Goal: Information Seeking & Learning: Check status

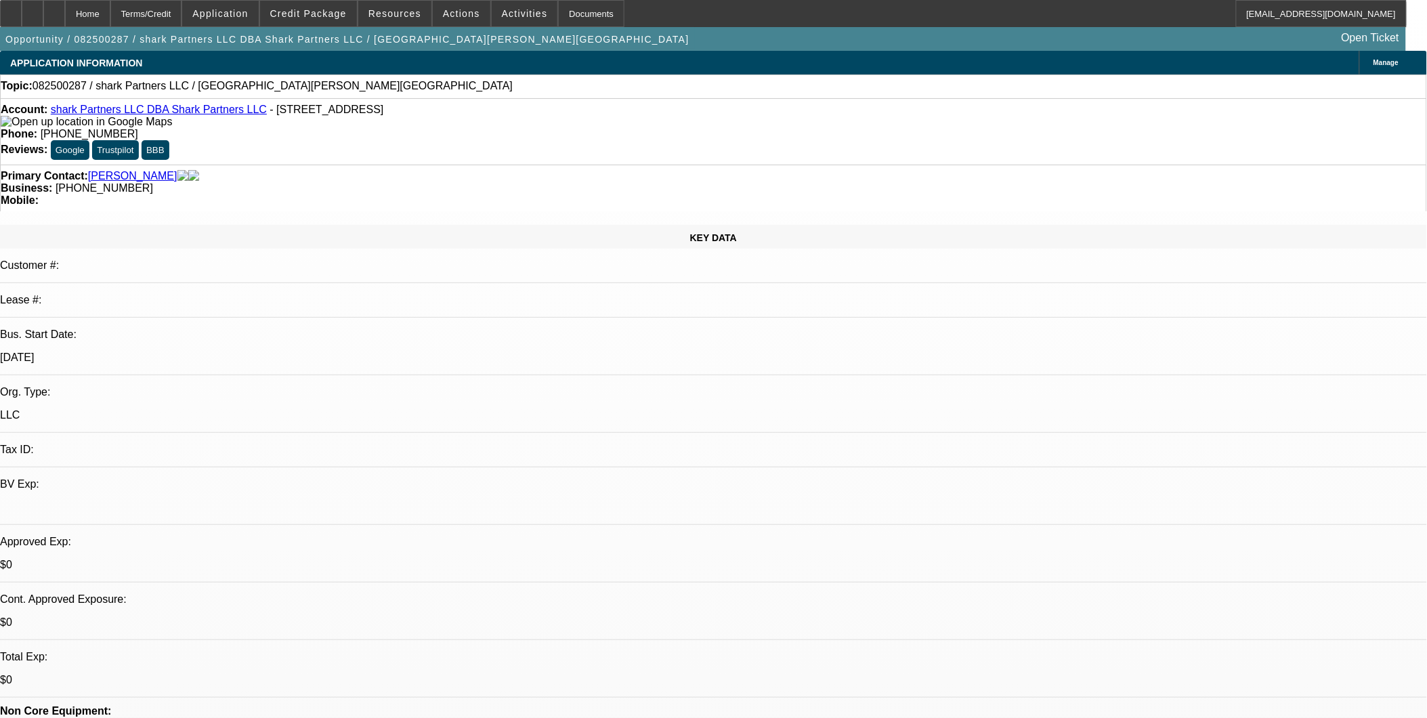
select select "0"
select select "2"
select select "0.1"
select select "1"
select select "2"
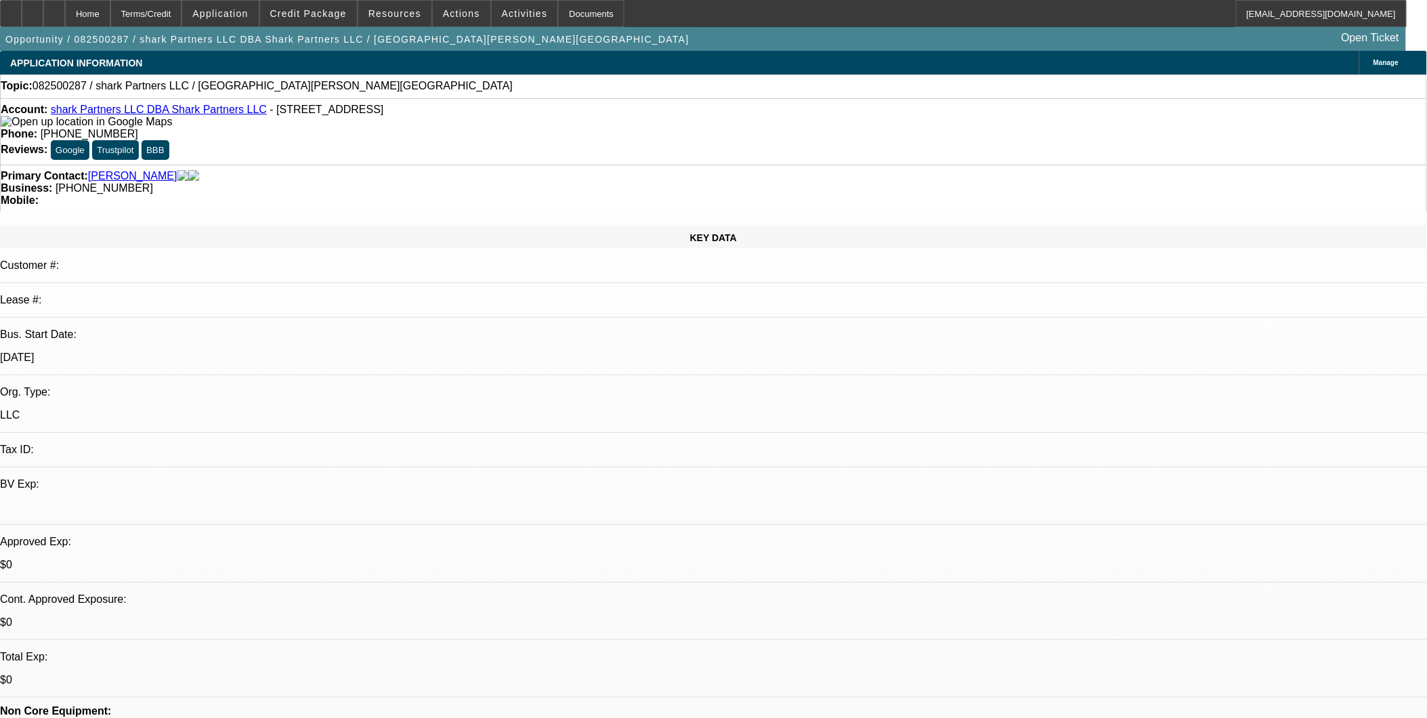
select select "4"
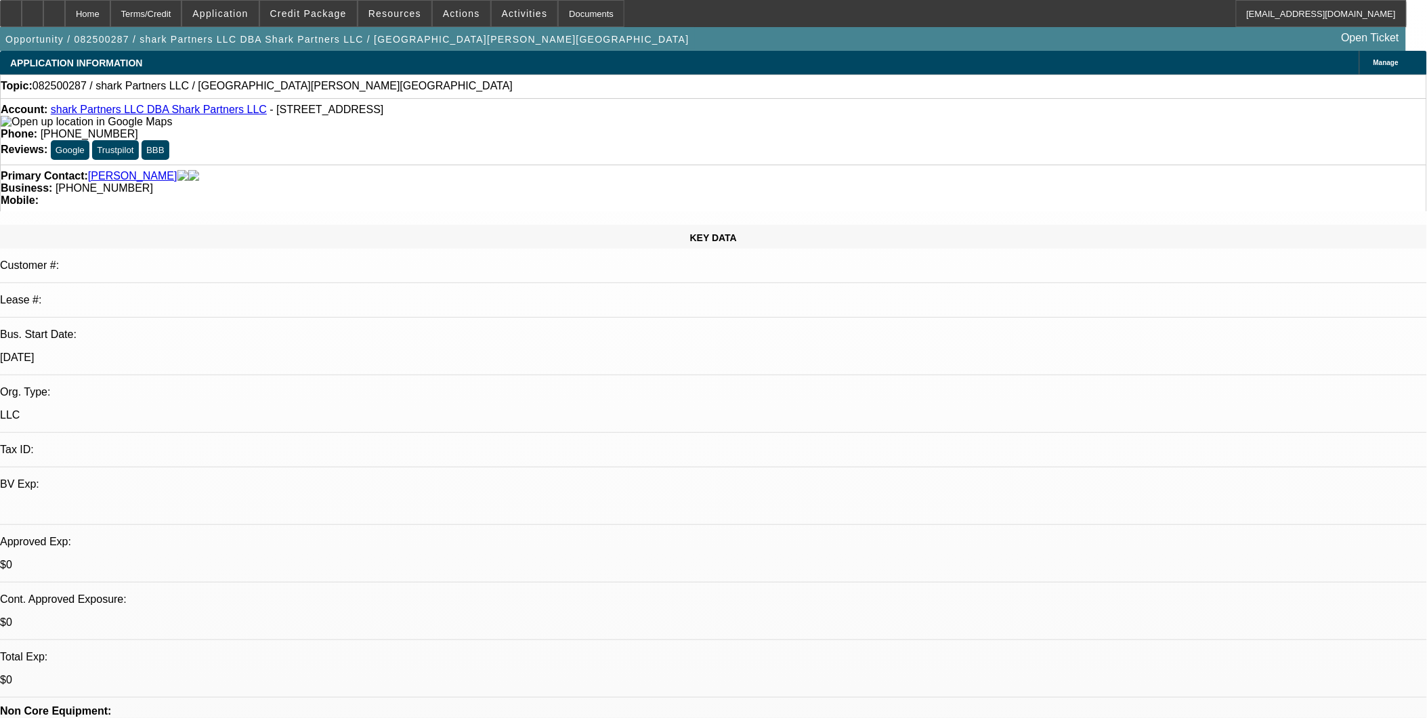
drag, startPoint x: 1064, startPoint y: 158, endPoint x: 1067, endPoint y: 167, distance: 8.6
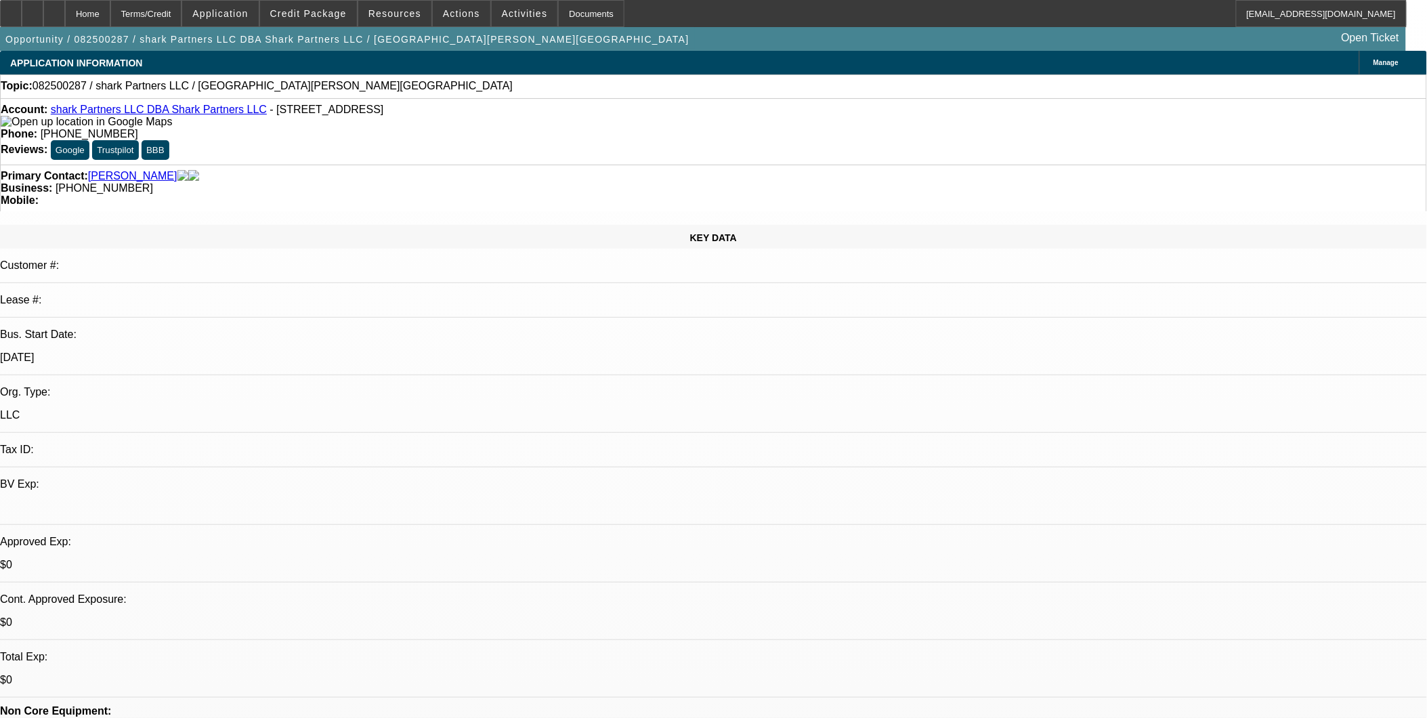
drag, startPoint x: 1067, startPoint y: 167, endPoint x: 1073, endPoint y: 182, distance: 16.1
drag, startPoint x: 1068, startPoint y: 180, endPoint x: 1068, endPoint y: 170, distance: 10.2
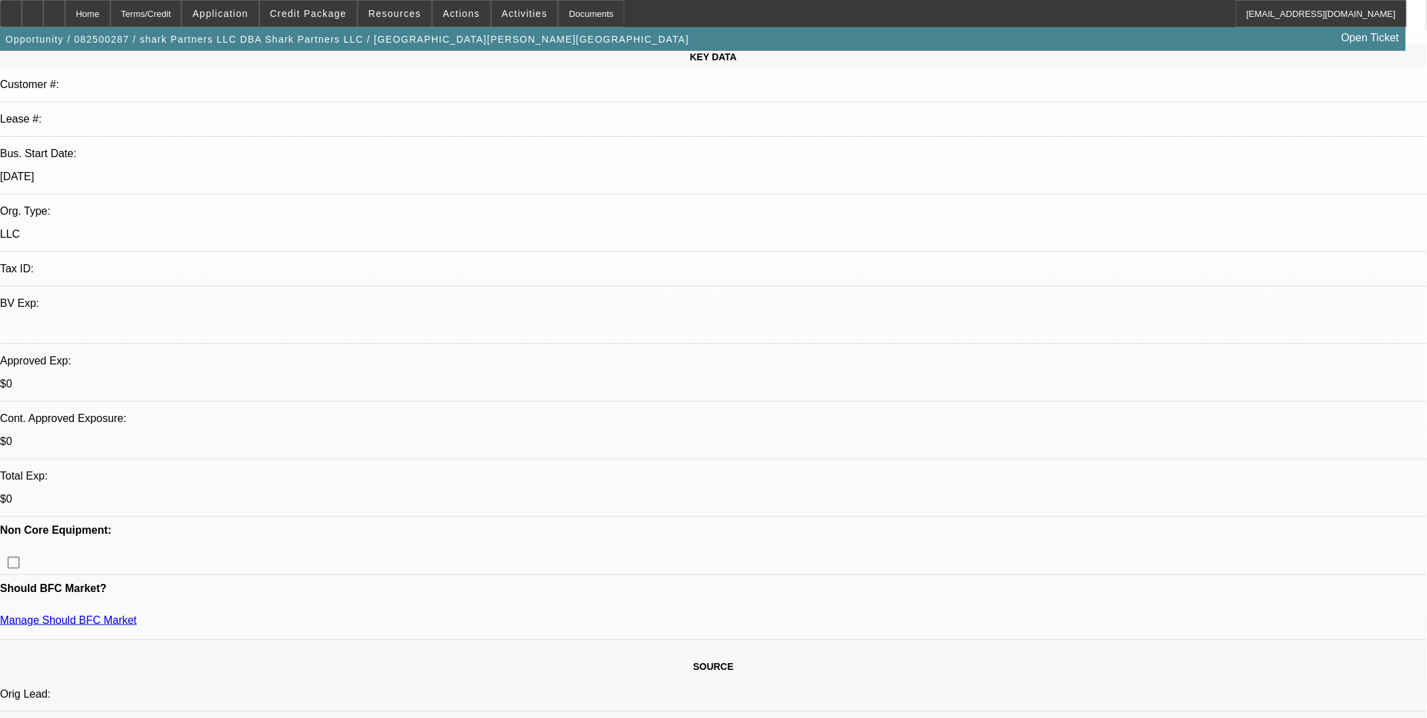
scroll to position [301, 0]
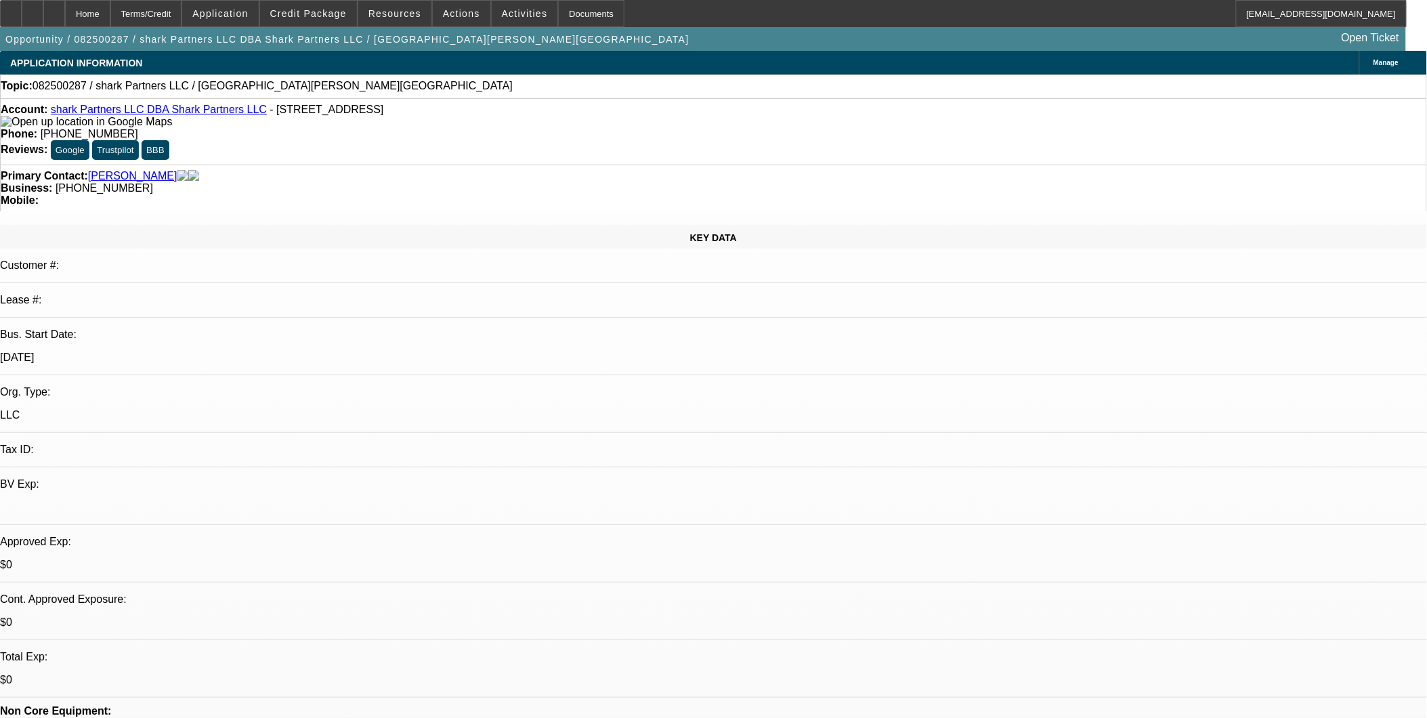
click at [136, 119] on div "Account: shark Partners LLC DBA Shark Partners LLC - 2112 Randleman Road, Green…" at bounding box center [714, 116] width 1426 height 24
click at [133, 114] on link "shark Partners LLC DBA Shark Partners LLC" at bounding box center [159, 110] width 216 height 12
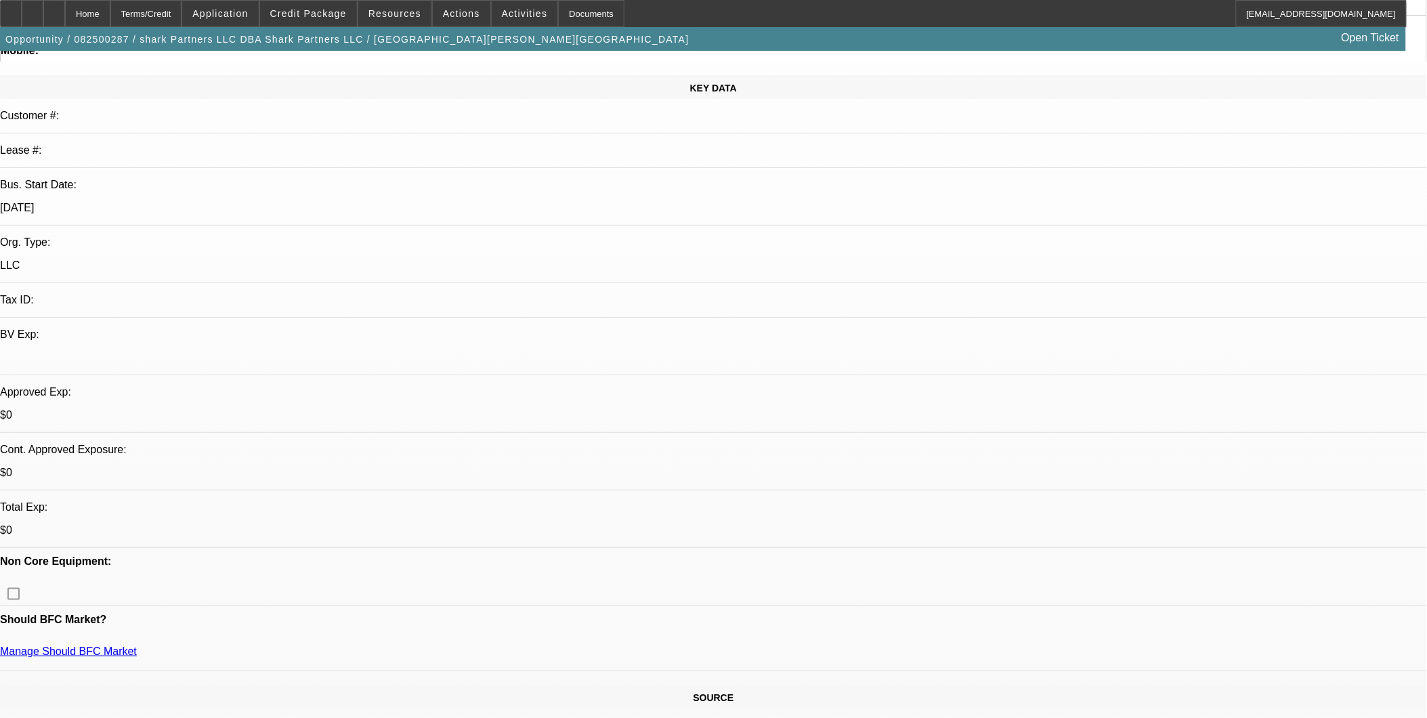
scroll to position [150, 0]
click at [353, 2] on span at bounding box center [308, 13] width 97 height 33
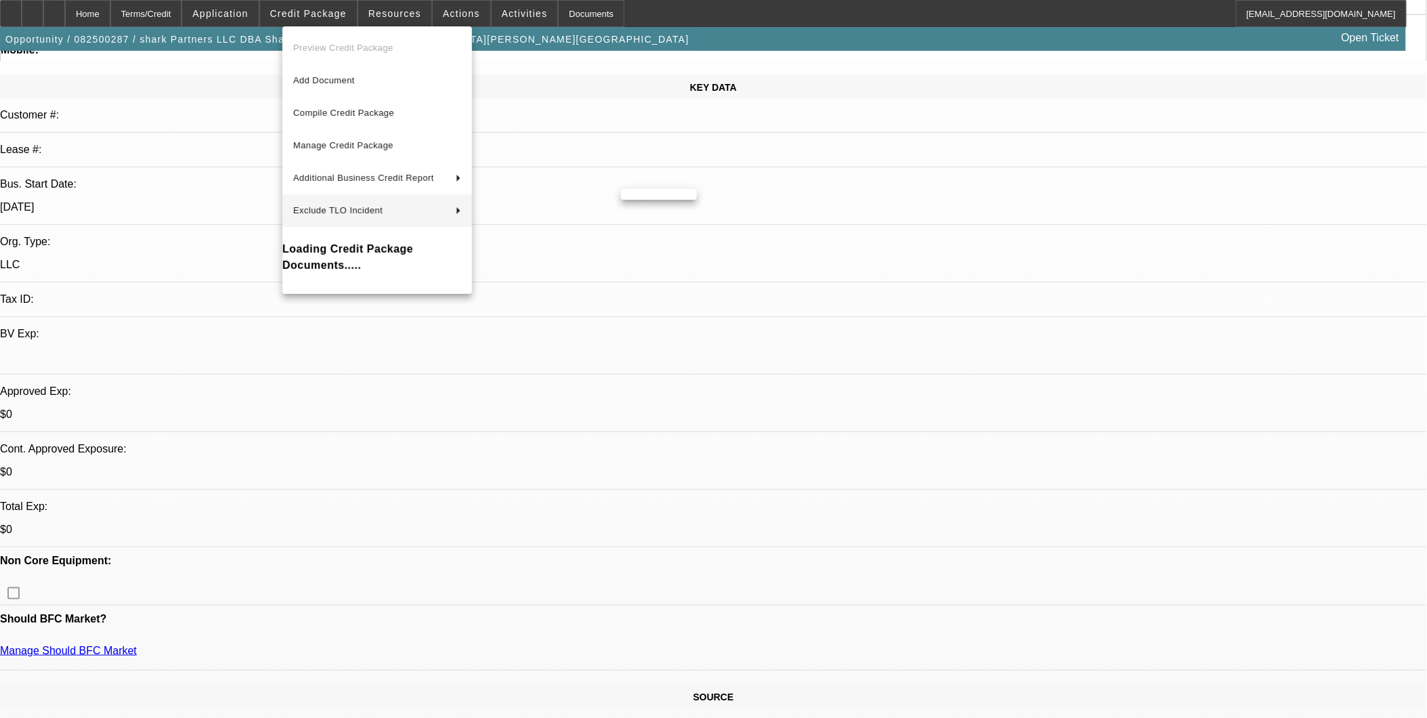
click at [637, 273] on div at bounding box center [713, 359] width 1427 height 718
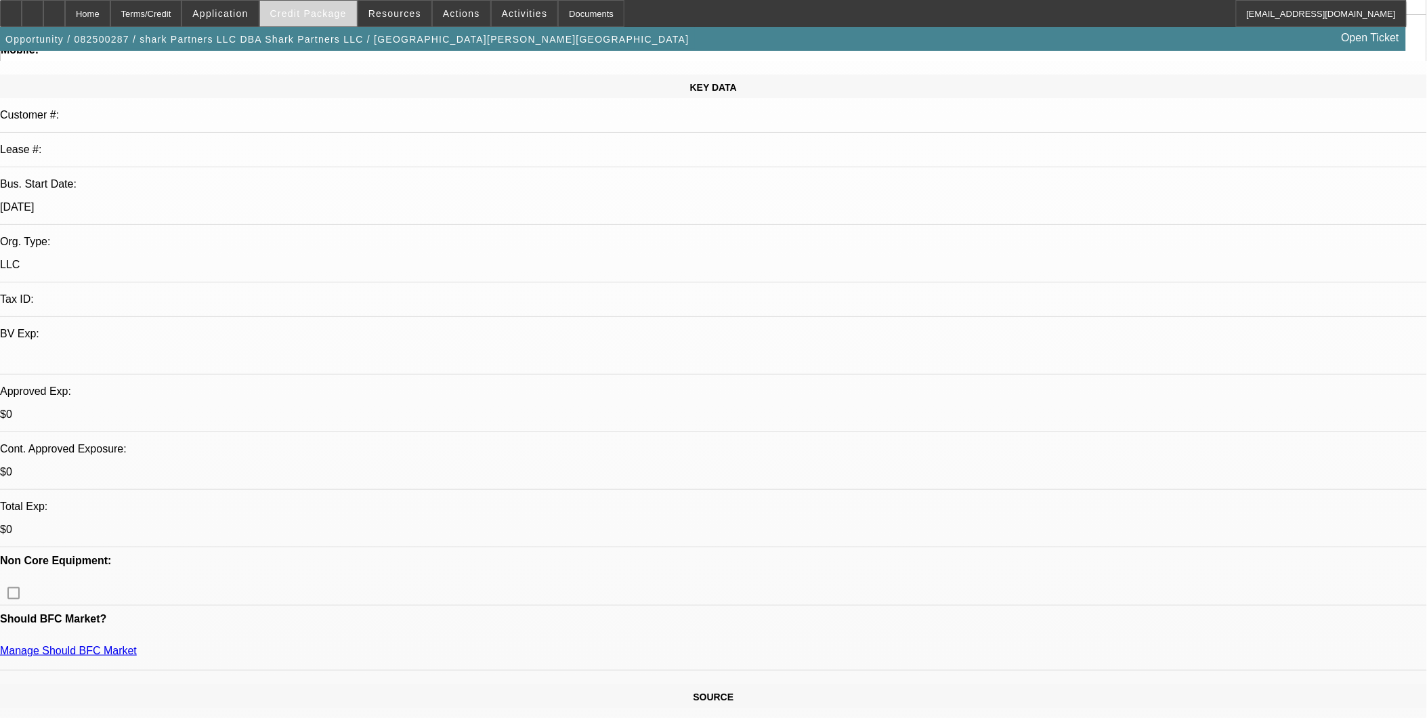
click at [310, 17] on span "Credit Package" at bounding box center [308, 13] width 77 height 11
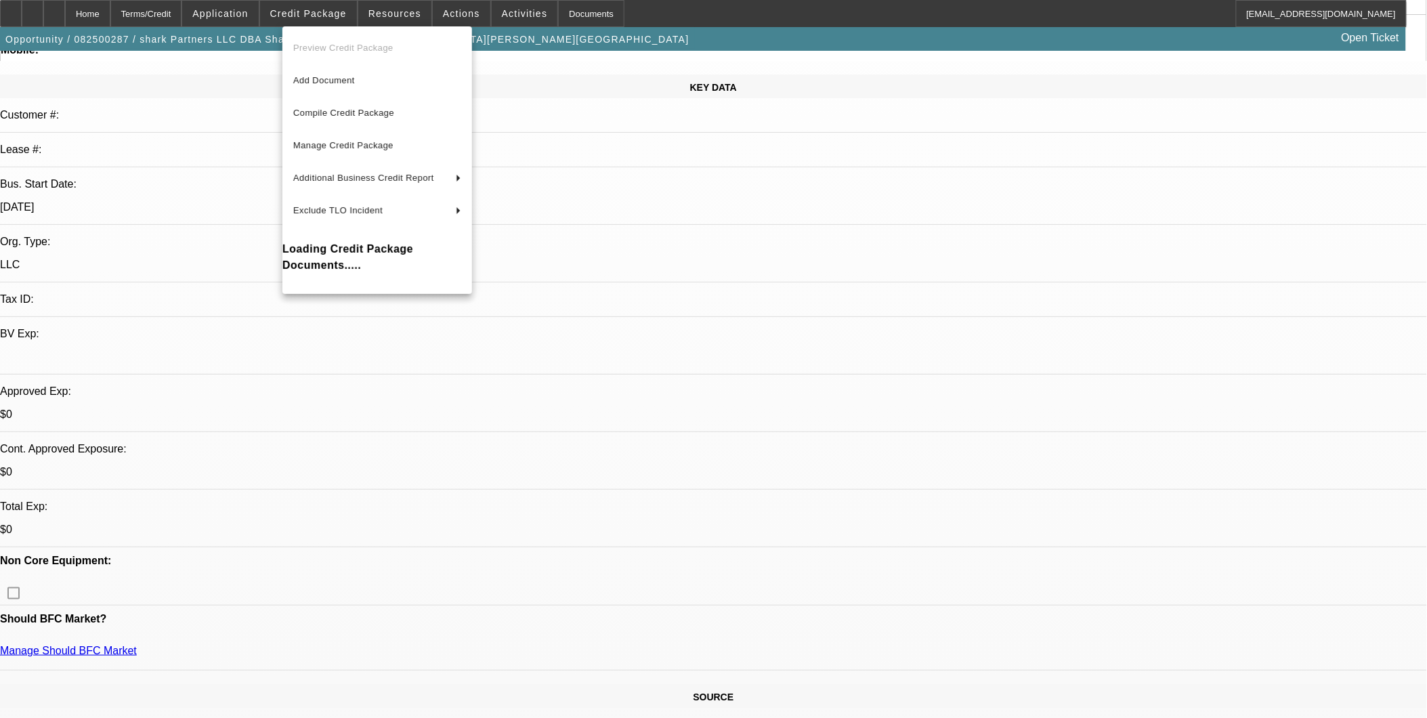
click at [90, 18] on div at bounding box center [713, 359] width 1427 height 718
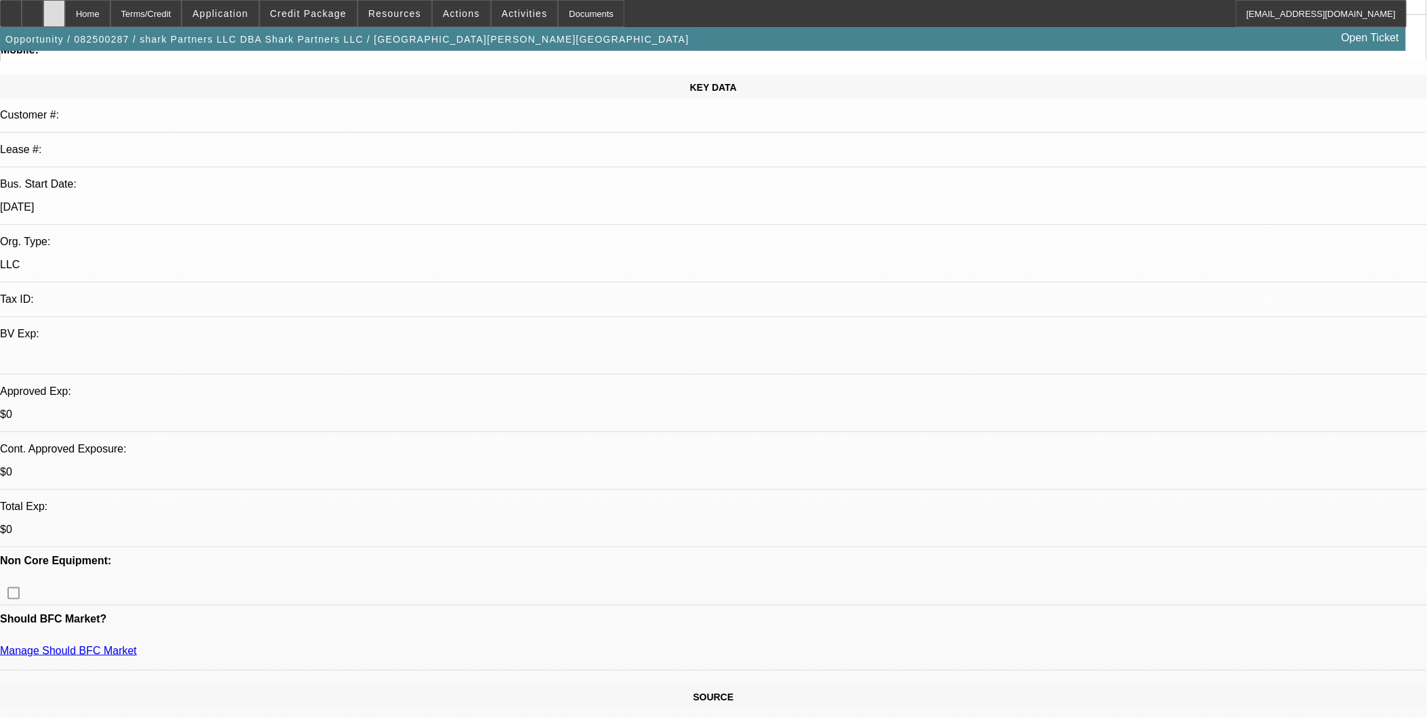
click at [54, 9] on icon at bounding box center [54, 9] width 0 height 0
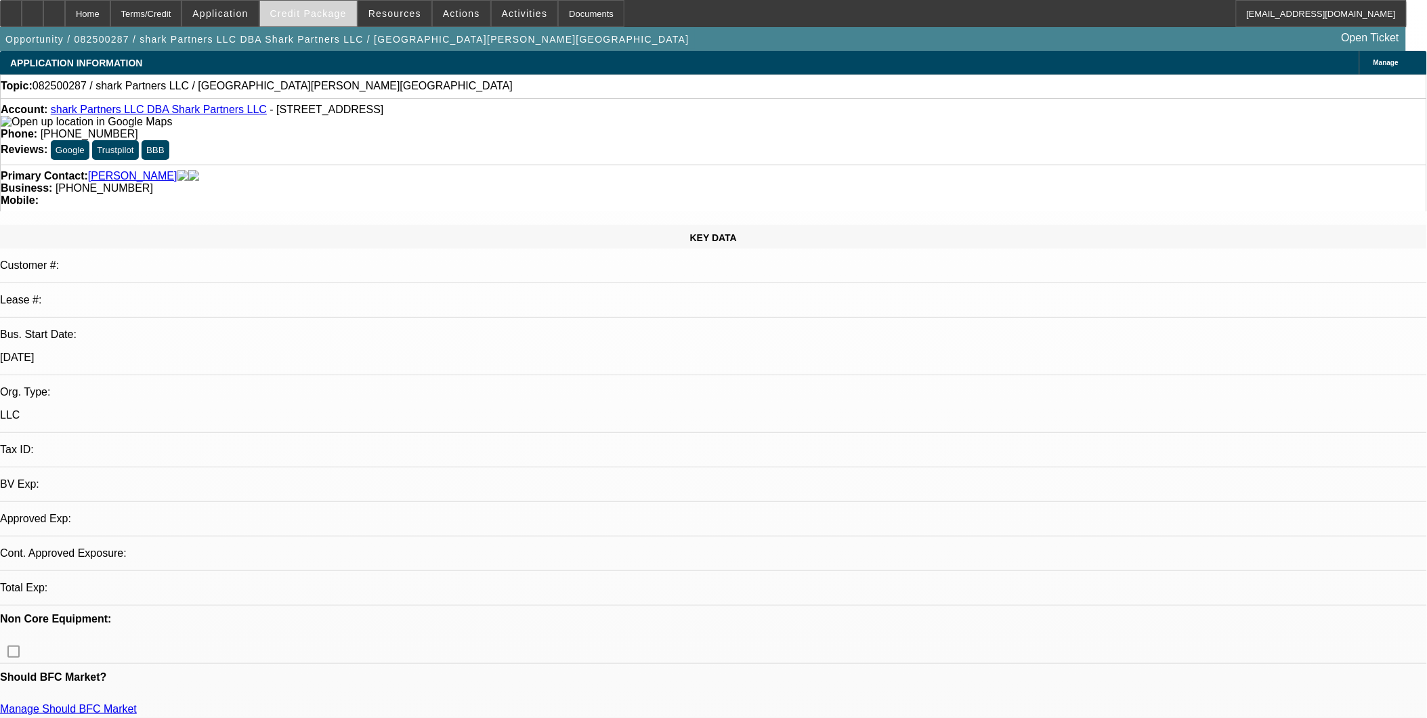
select select "0"
select select "2"
select select "0.1"
select select "1"
select select "2"
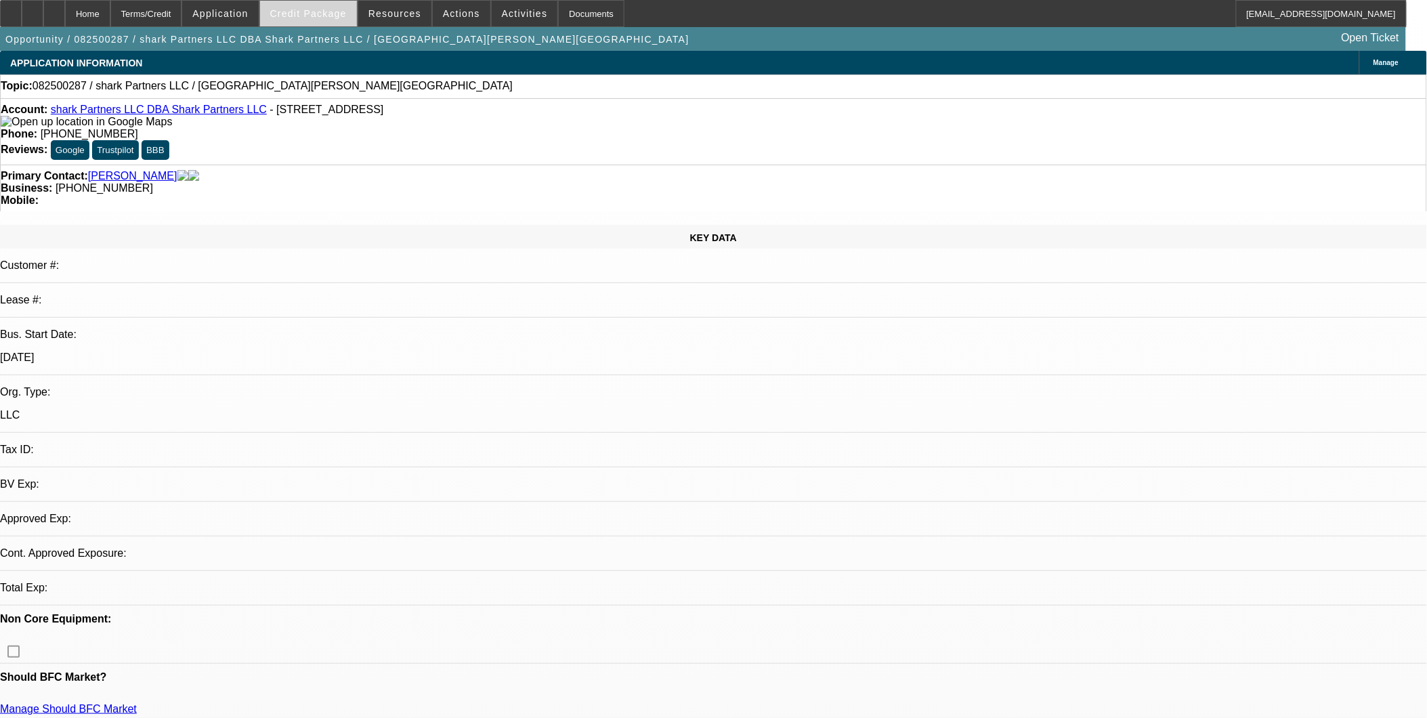
select select "4"
click at [351, 21] on span at bounding box center [308, 13] width 97 height 33
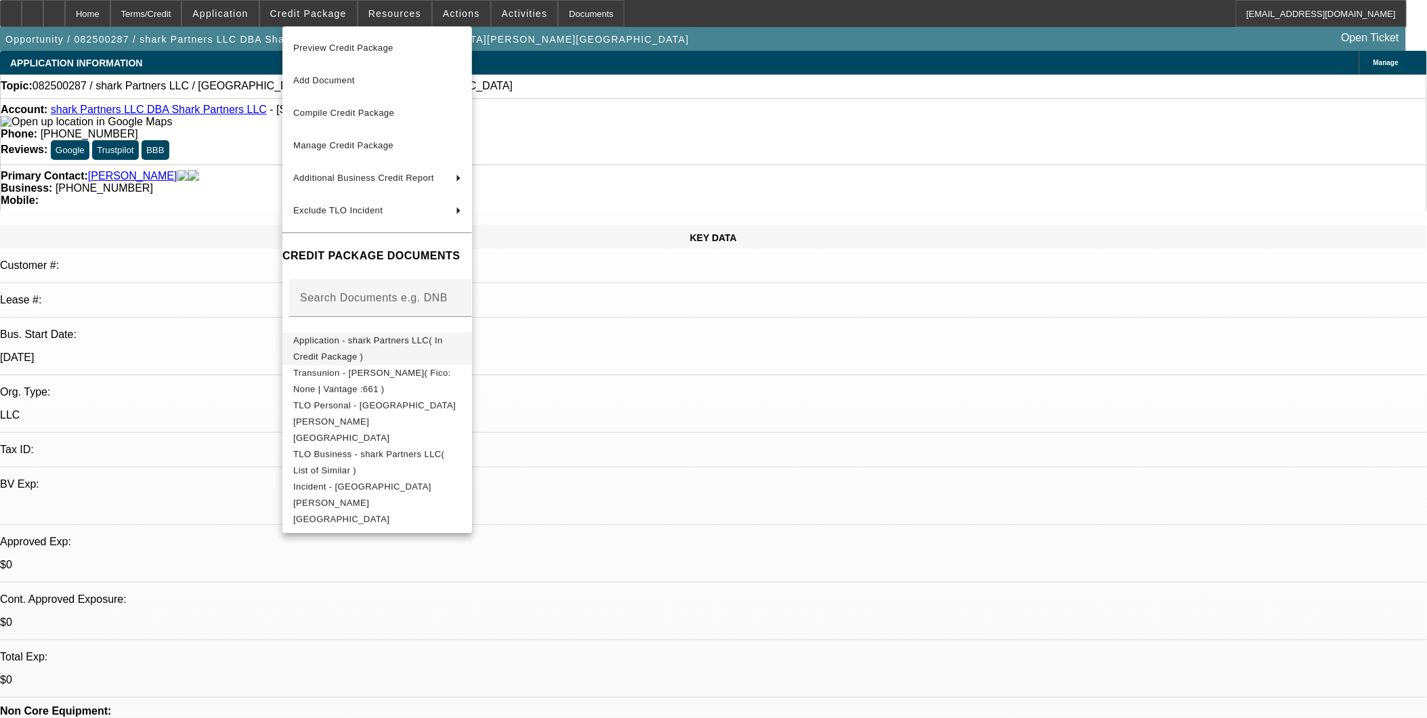
click at [443, 340] on span "Application - shark Partners LLC( In Credit Package )" at bounding box center [368, 348] width 150 height 26
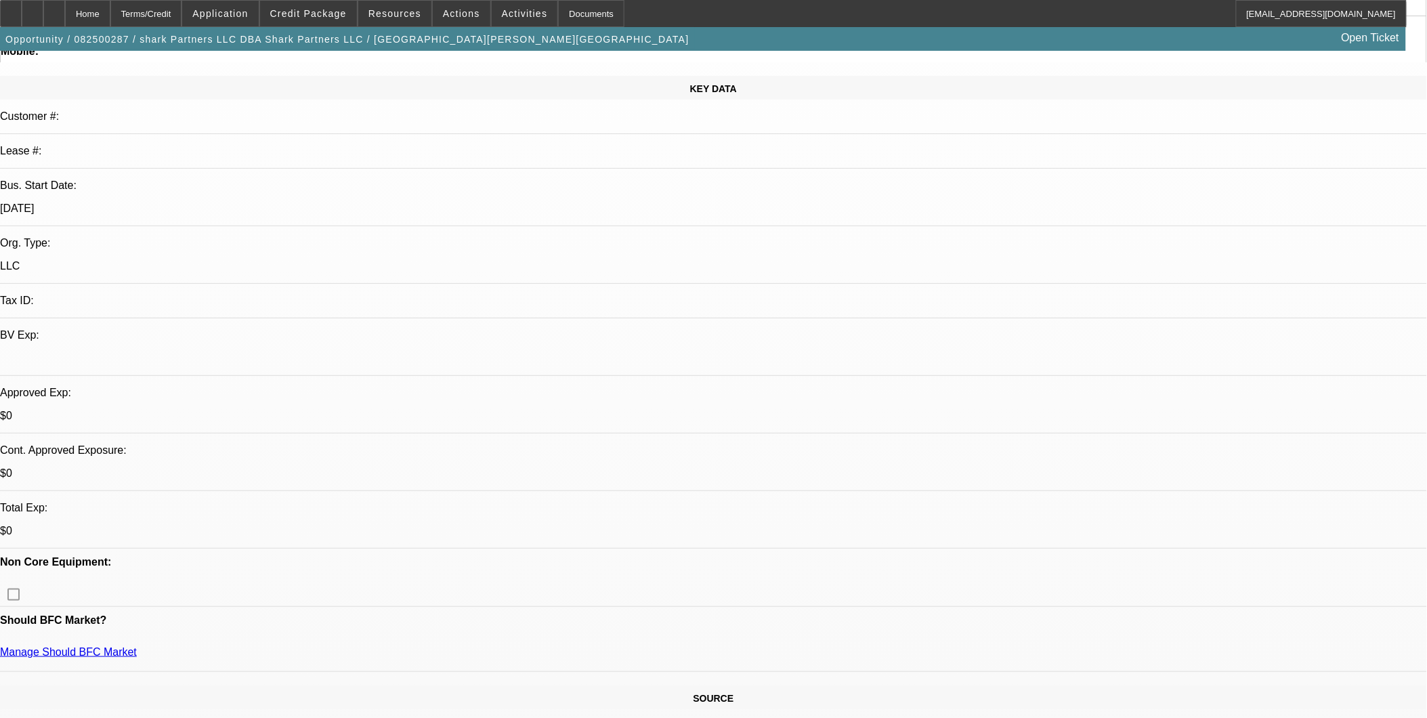
scroll to position [150, 0]
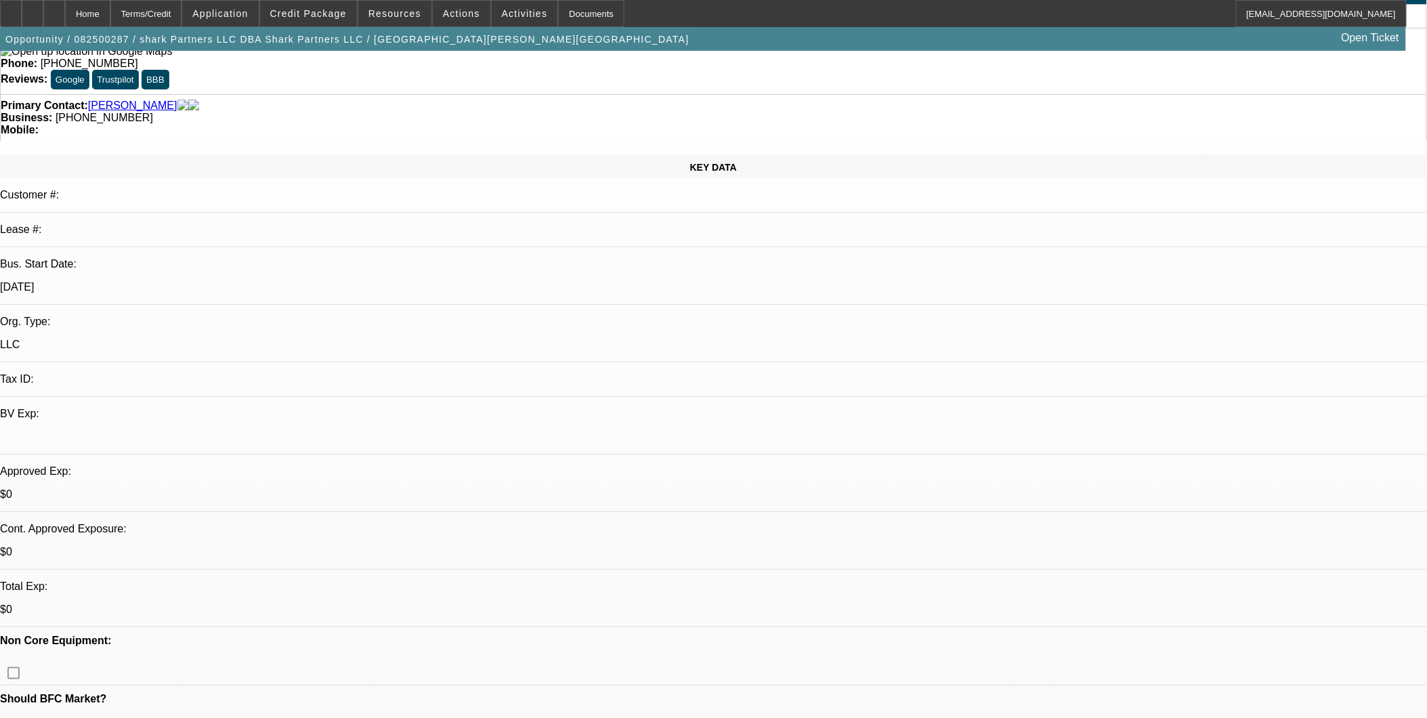
scroll to position [0, 0]
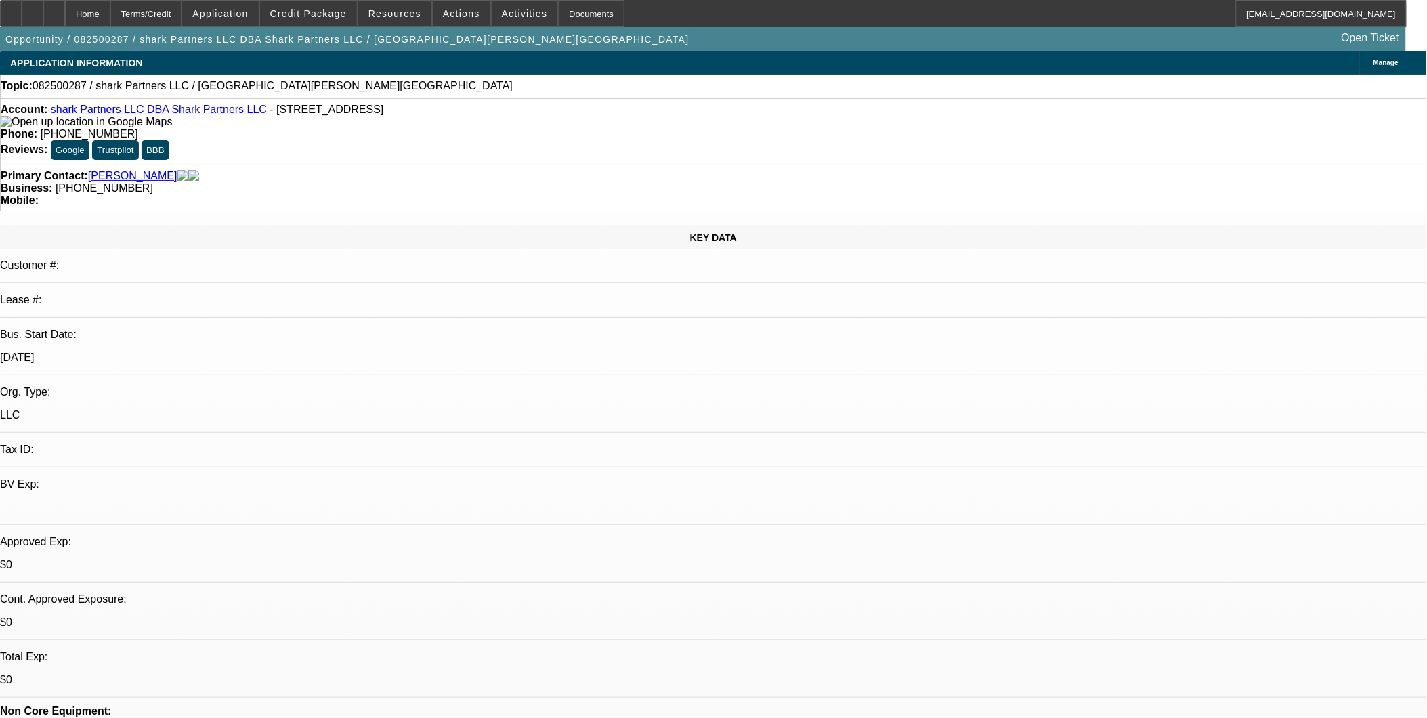
drag, startPoint x: 1280, startPoint y: 326, endPoint x: 1233, endPoint y: 332, distance: 47.0
drag, startPoint x: 967, startPoint y: 337, endPoint x: 1016, endPoint y: 335, distance: 48.8
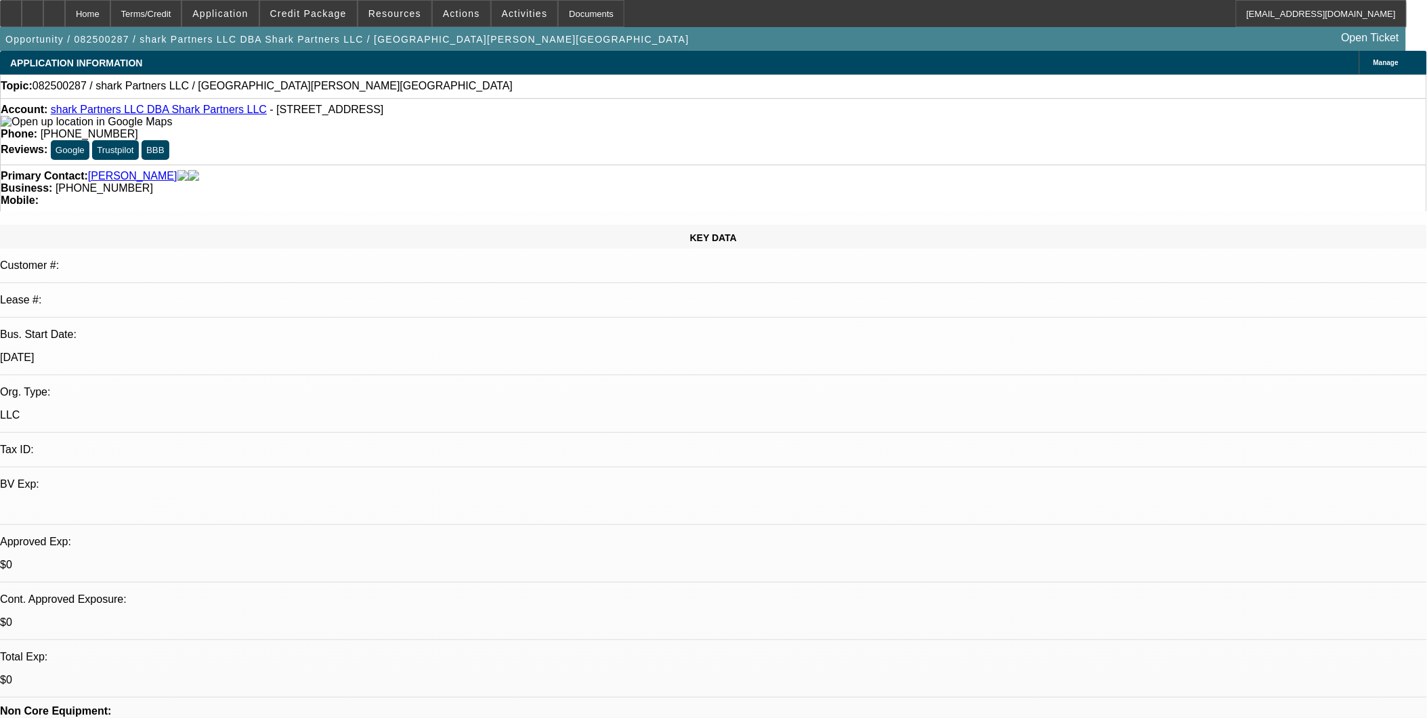
drag, startPoint x: 100, startPoint y: 90, endPoint x: 142, endPoint y: 90, distance: 42.0
click at [142, 90] on span "082500287 / shark Partners LLC / [GEOGRAPHIC_DATA][PERSON_NAME][GEOGRAPHIC_DATA]" at bounding box center [273, 86] width 480 height 12
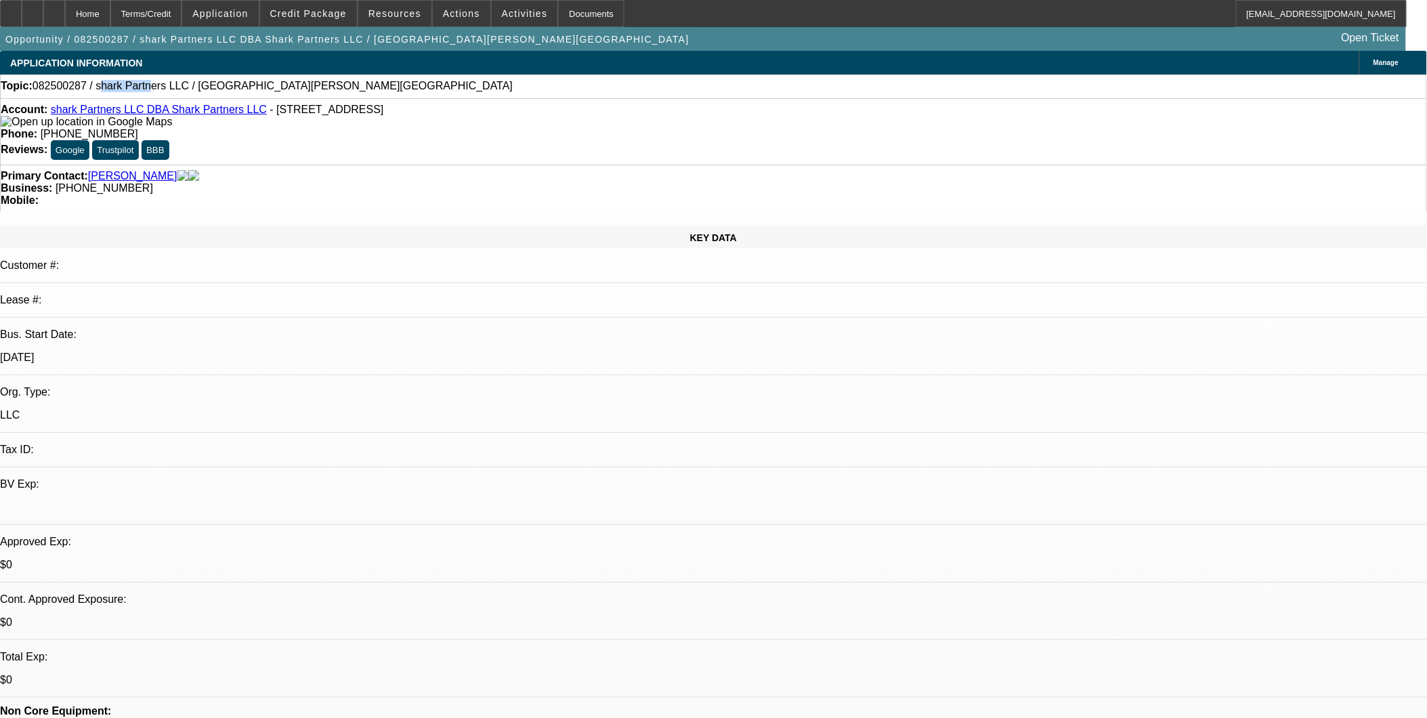
drag, startPoint x: 142, startPoint y: 90, endPoint x: 149, endPoint y: 89, distance: 6.9
click at [142, 88] on span "082500287 / shark Partners LLC / [GEOGRAPHIC_DATA][PERSON_NAME][GEOGRAPHIC_DATA]" at bounding box center [273, 86] width 480 height 12
drag, startPoint x: 583, startPoint y: 112, endPoint x: 518, endPoint y: 116, distance: 65.1
click at [518, 128] on div "Phone: [PHONE_NUMBER]" at bounding box center [714, 134] width 1426 height 12
copy span "[PHONE_NUMBER]"
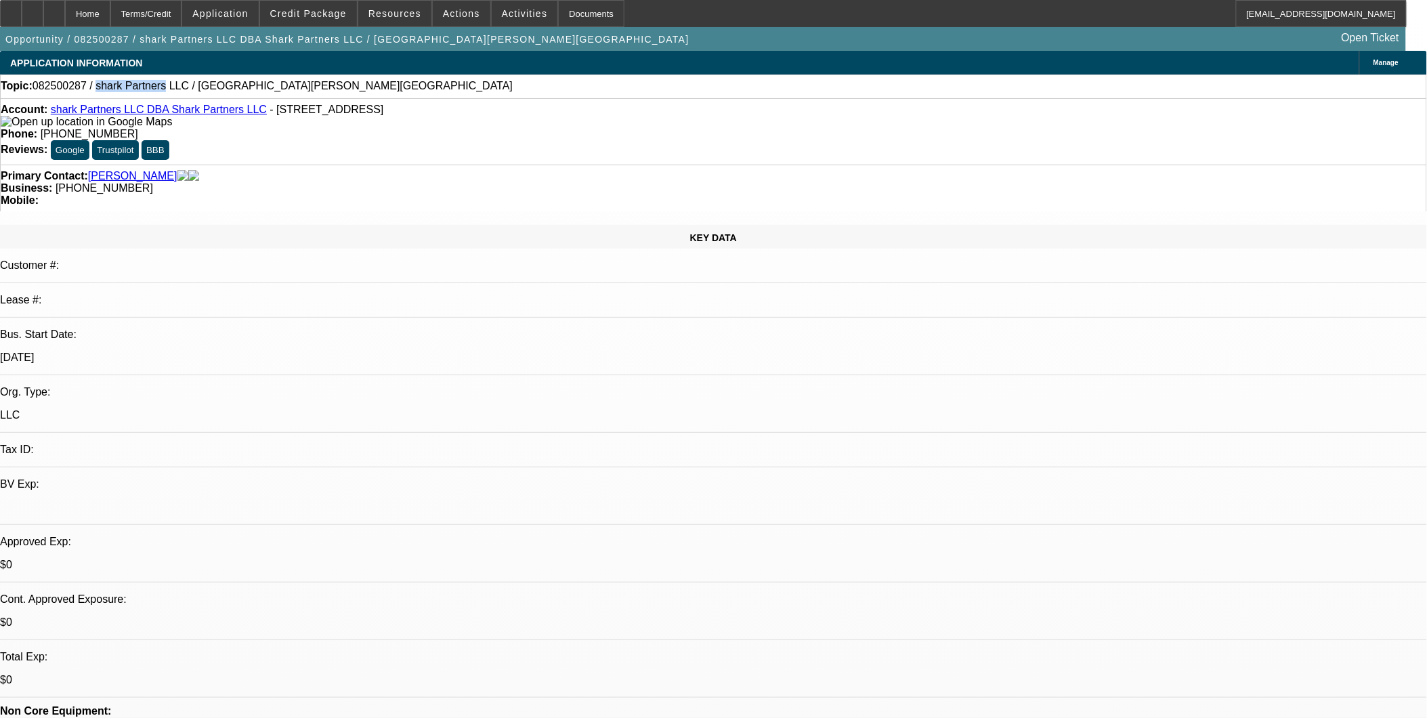
drag, startPoint x: 97, startPoint y: 91, endPoint x: 156, endPoint y: 89, distance: 58.9
click at [156, 89] on span "082500287 / shark Partners LLC / [GEOGRAPHIC_DATA][PERSON_NAME][GEOGRAPHIC_DATA]" at bounding box center [273, 86] width 480 height 12
copy span "shark Partners"
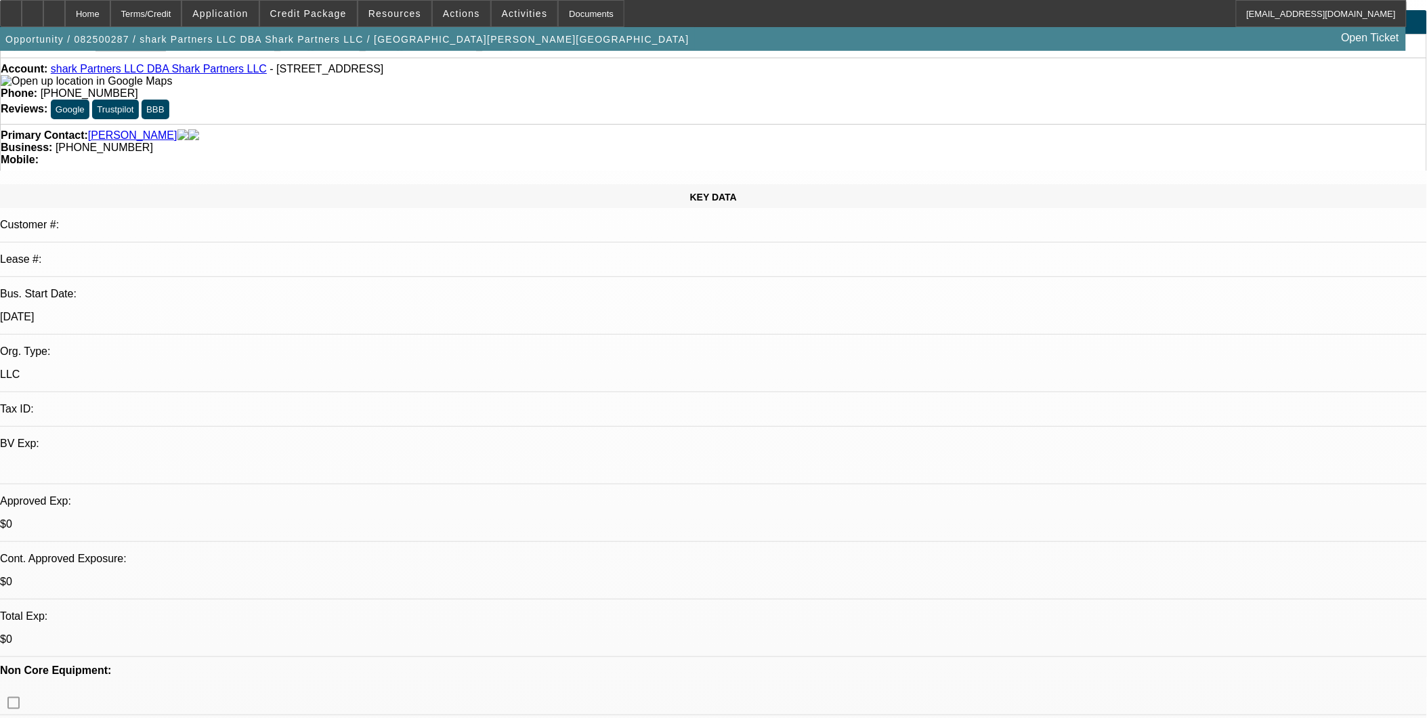
scroll to position [75, 0]
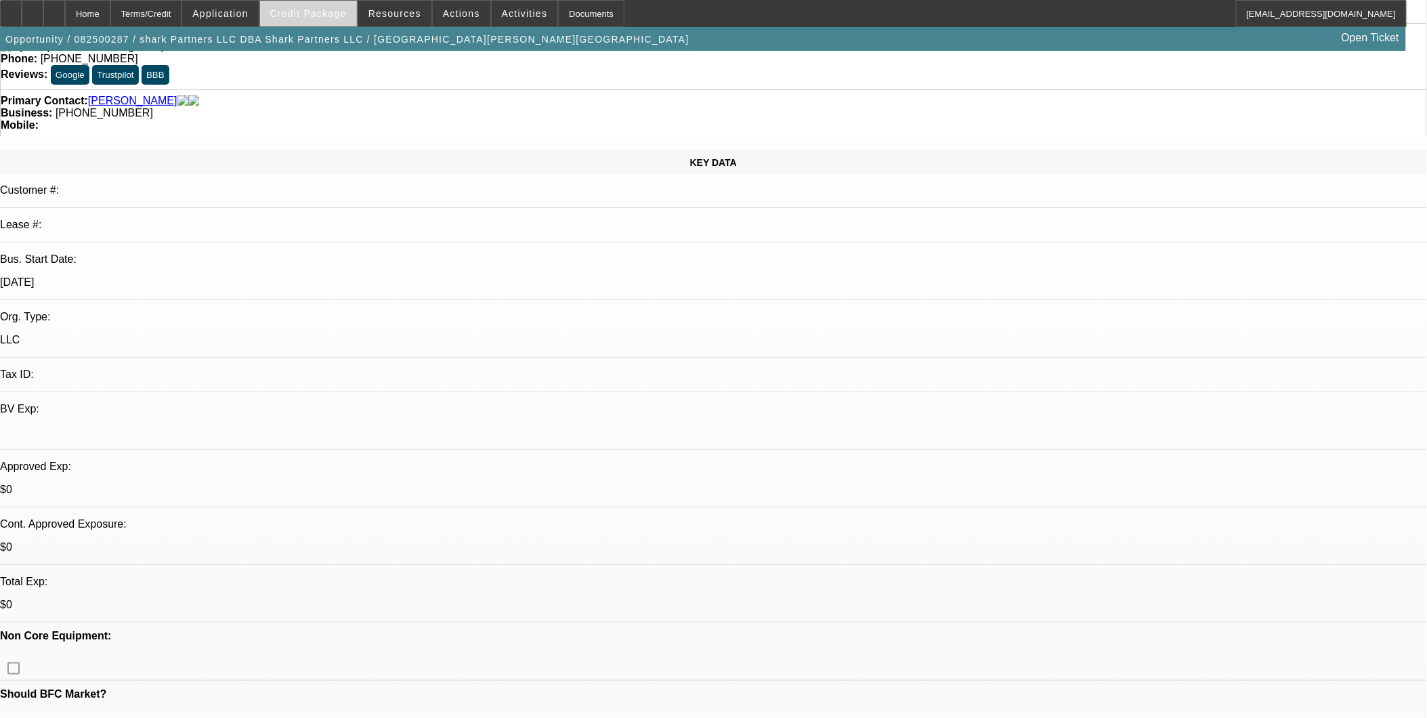
click at [350, 22] on span at bounding box center [308, 13] width 97 height 33
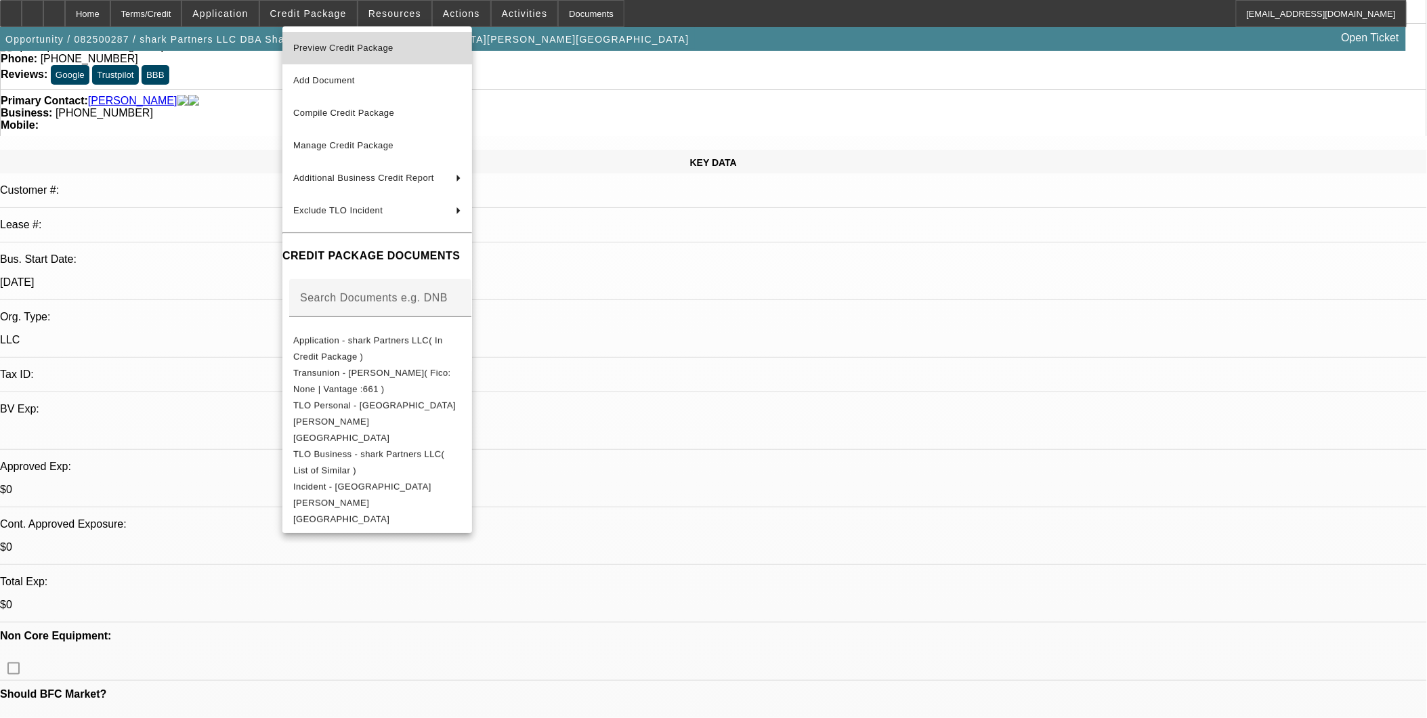
click at [360, 45] on span "Preview Credit Package" at bounding box center [343, 48] width 100 height 10
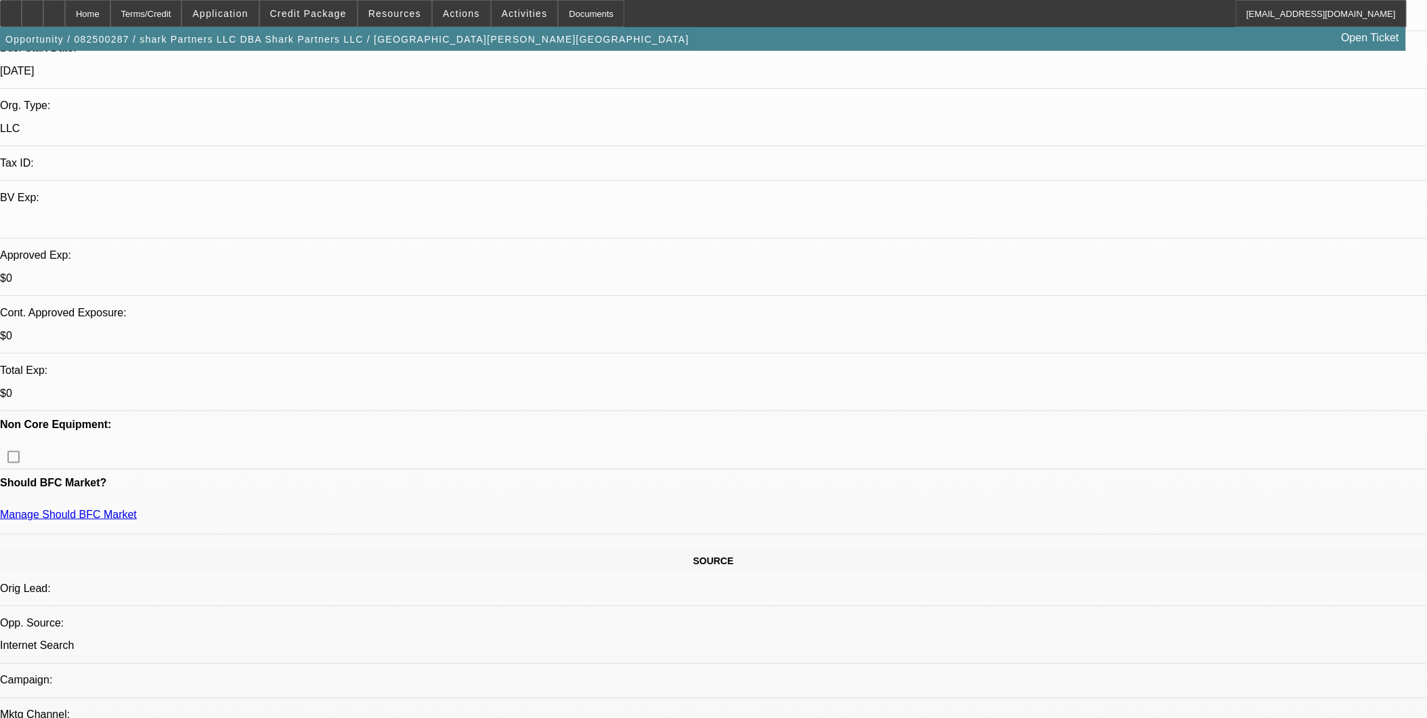
scroll to position [301, 0]
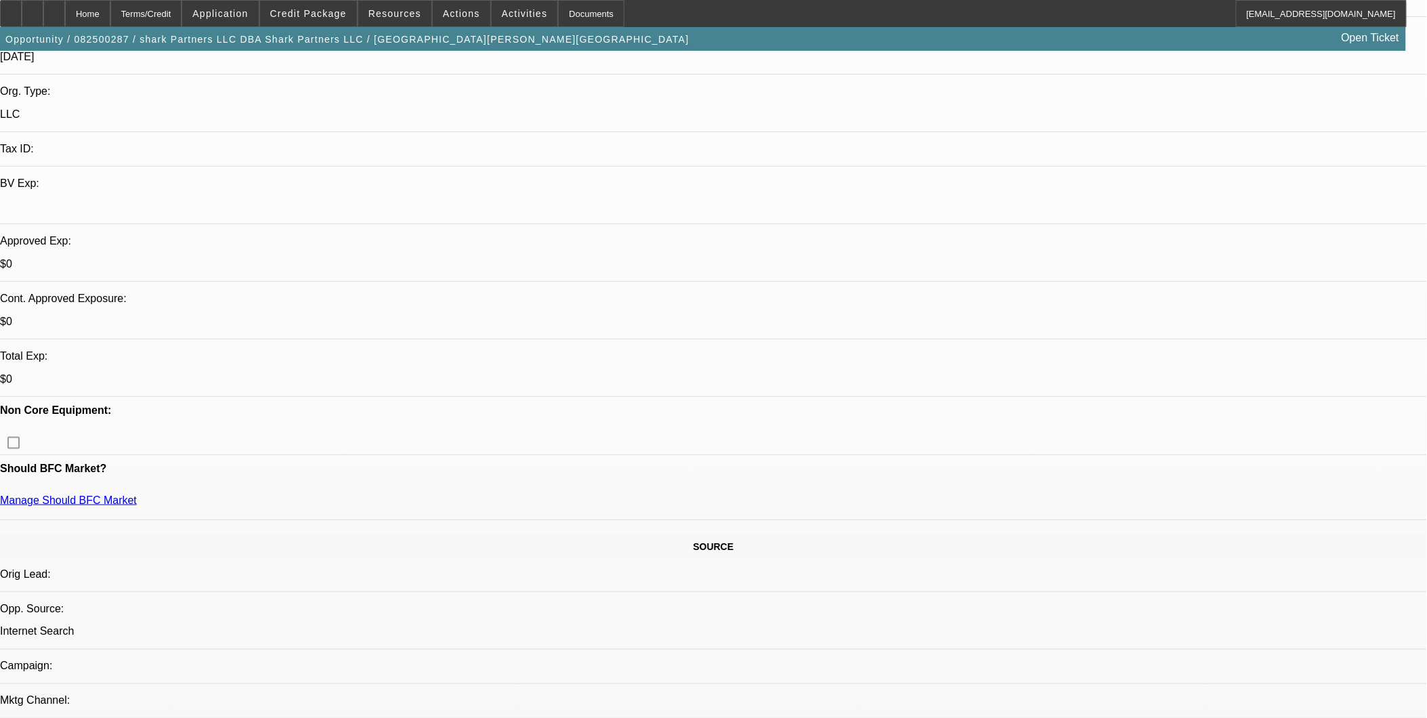
click at [312, 7] on span at bounding box center [308, 13] width 97 height 33
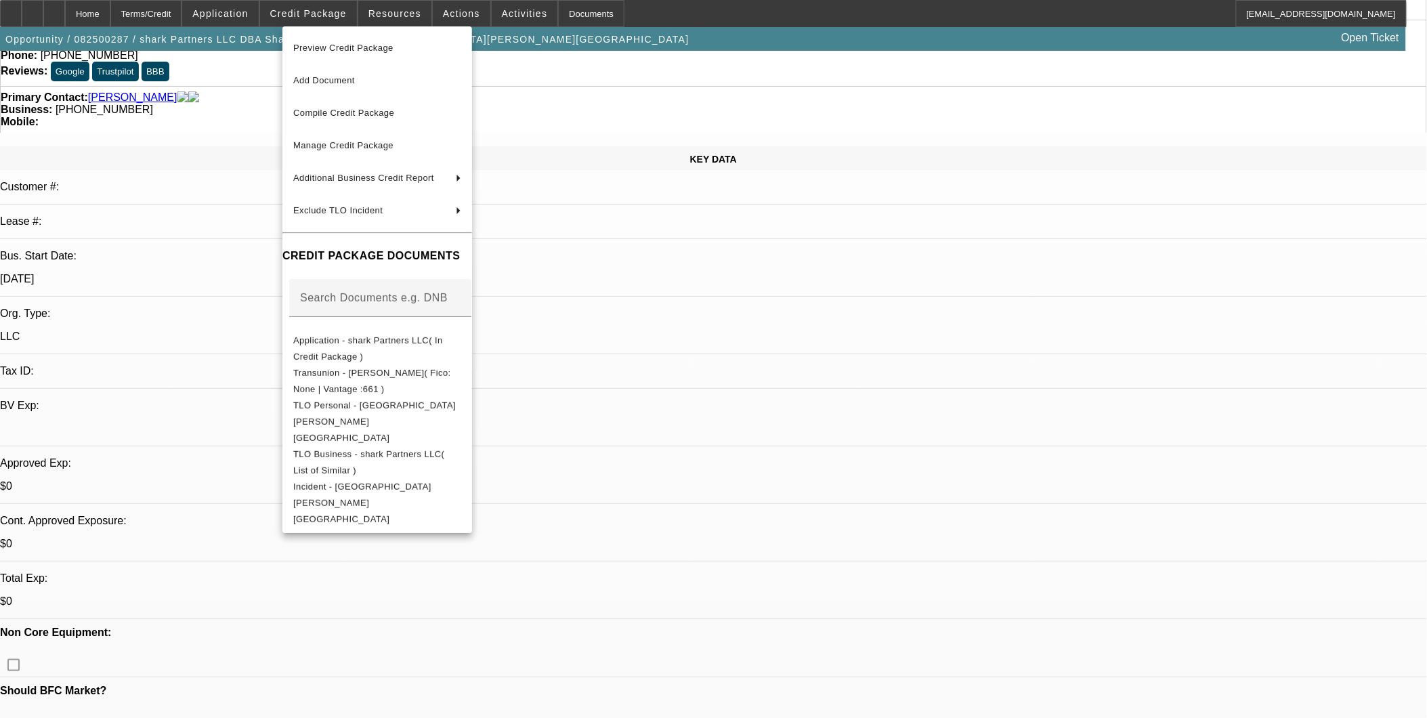
scroll to position [0, 0]
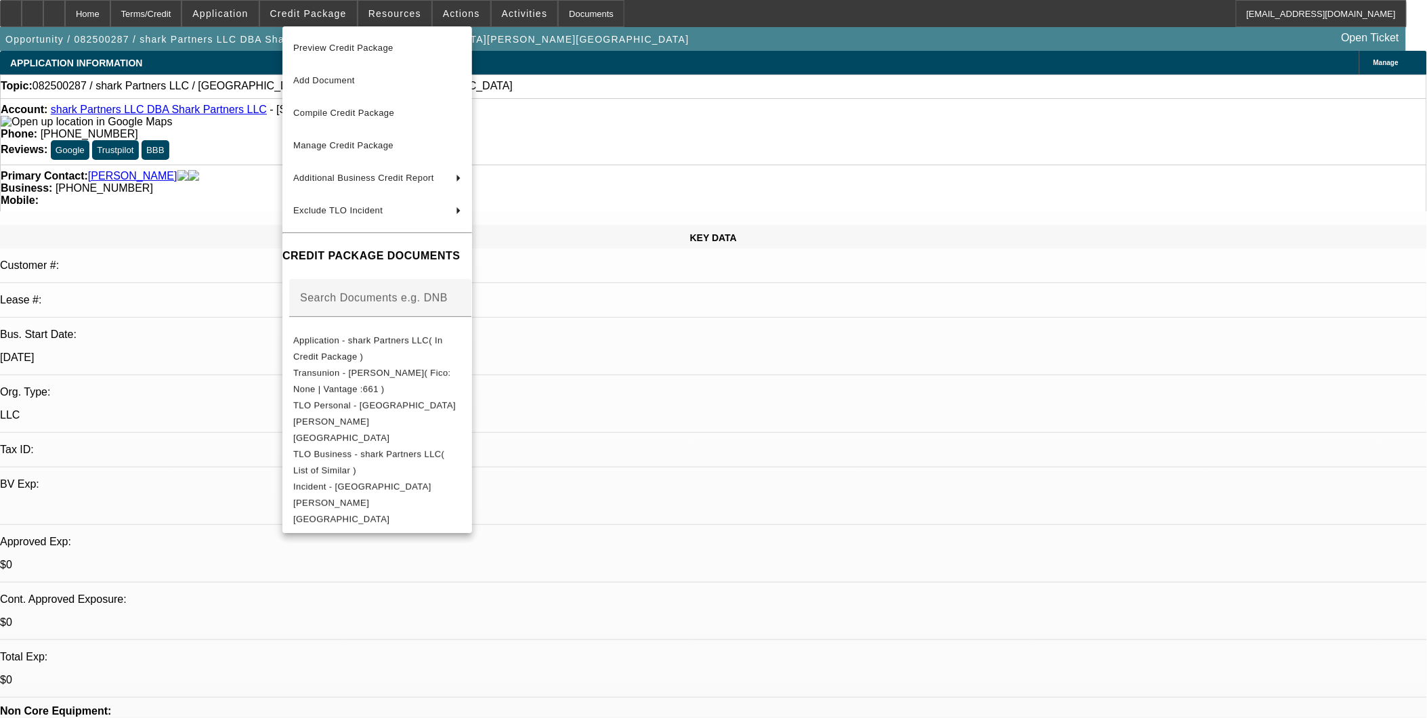
click at [114, 130] on div at bounding box center [713, 359] width 1427 height 718
